Goal: Navigation & Orientation: Find specific page/section

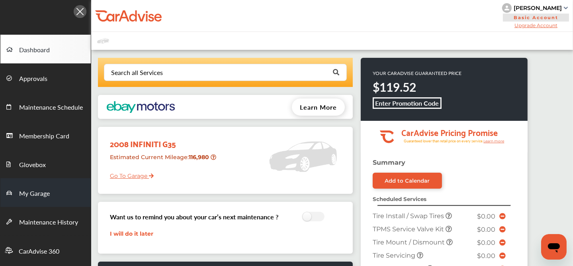
click at [43, 193] on span "My Garage" at bounding box center [34, 193] width 31 height 10
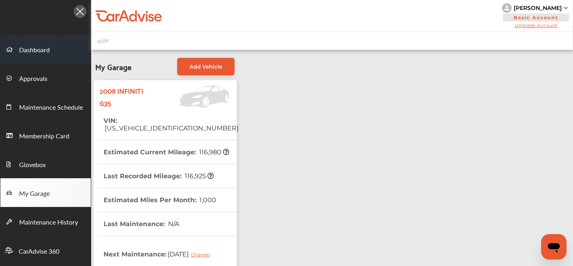
click at [44, 51] on span "Dashboard" at bounding box center [34, 50] width 31 height 10
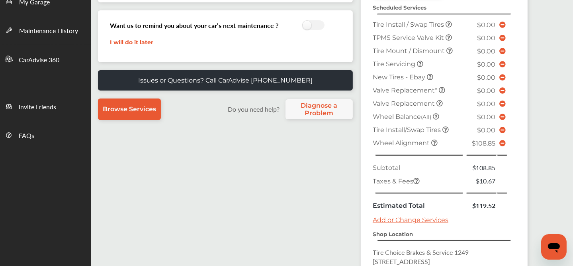
scroll to position [191, 0]
drag, startPoint x: 357, startPoint y: 129, endPoint x: 323, endPoint y: 189, distance: 68.9
click at [323, 189] on div "Search all Services Looking for something we don’t seem to have? Contact us. .s…" at bounding box center [309, 123] width 436 height 512
click at [405, 133] on span "Tire Install/Swap Tires" at bounding box center [408, 130] width 70 height 8
click at [363, 169] on div "Summary Add to Calendar Scheduled Services Tire Install / Swap Tires $0.00 TPMS…" at bounding box center [444, 168] width 167 height 403
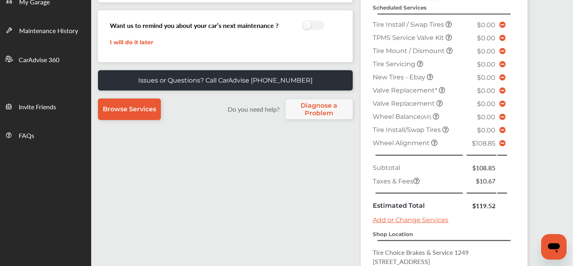
click at [188, 41] on form "Want us to remind you about your car’s next maintenance ? I will do it later" at bounding box center [208, 33] width 197 height 26
